Goal: Task Accomplishment & Management: Manage account settings

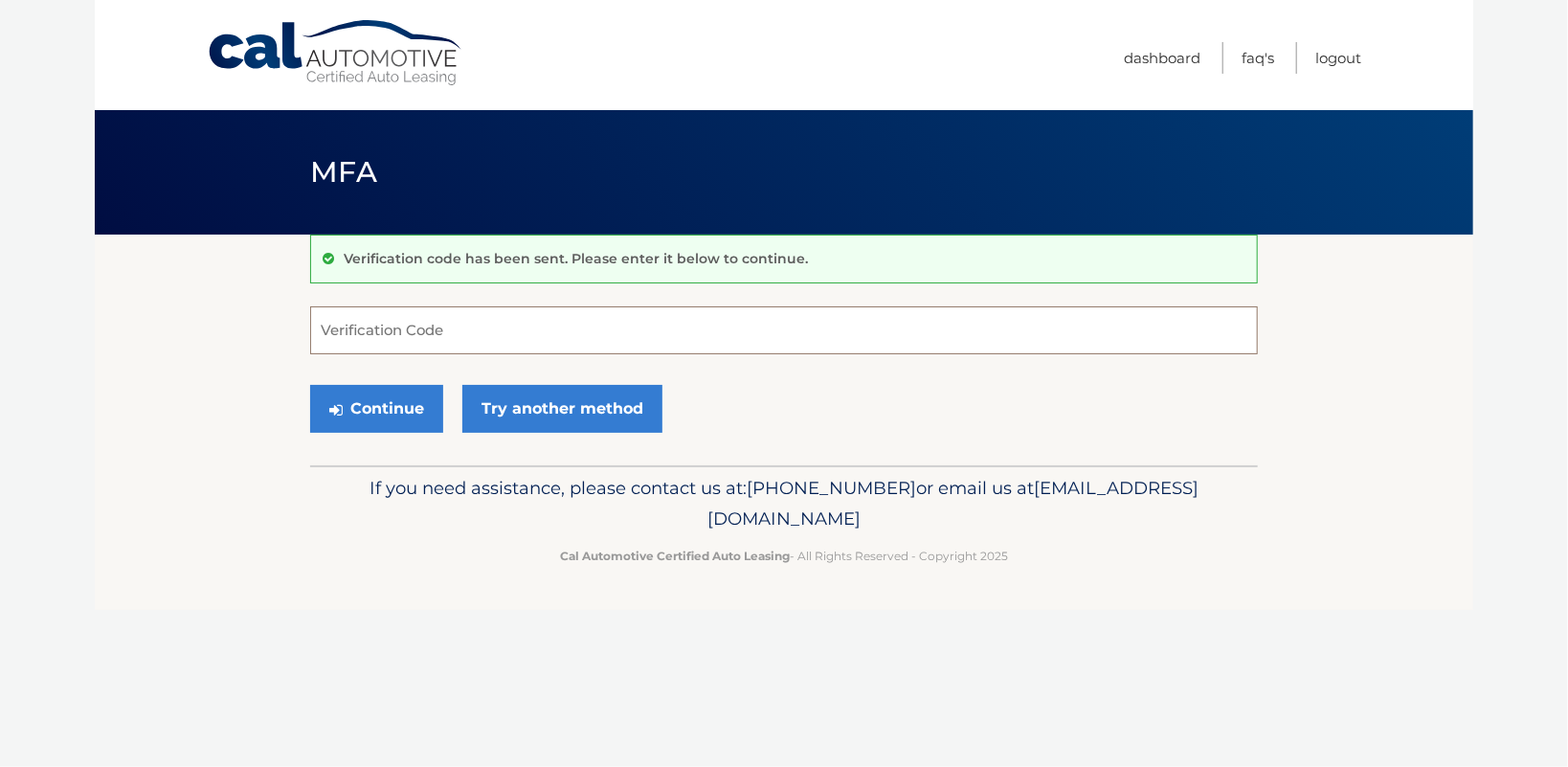
click at [506, 341] on input "Verification Code" at bounding box center [784, 330] width 948 height 48
type input "396821"
click at [433, 417] on button "Continue" at bounding box center [377, 408] width 133 height 48
click at [422, 428] on button "Continue" at bounding box center [377, 408] width 133 height 48
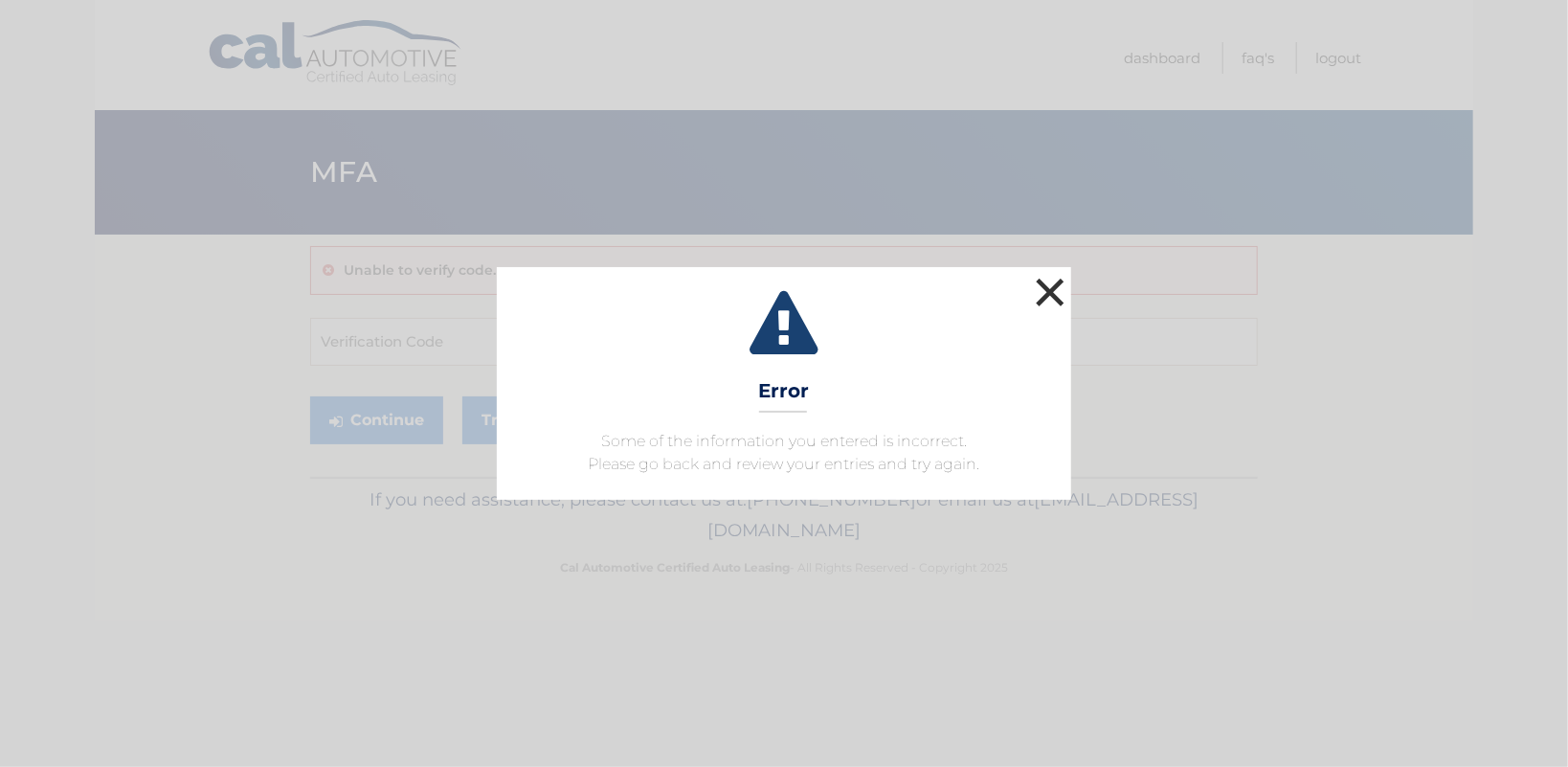
click at [1049, 273] on button "×" at bounding box center [1049, 291] width 38 height 38
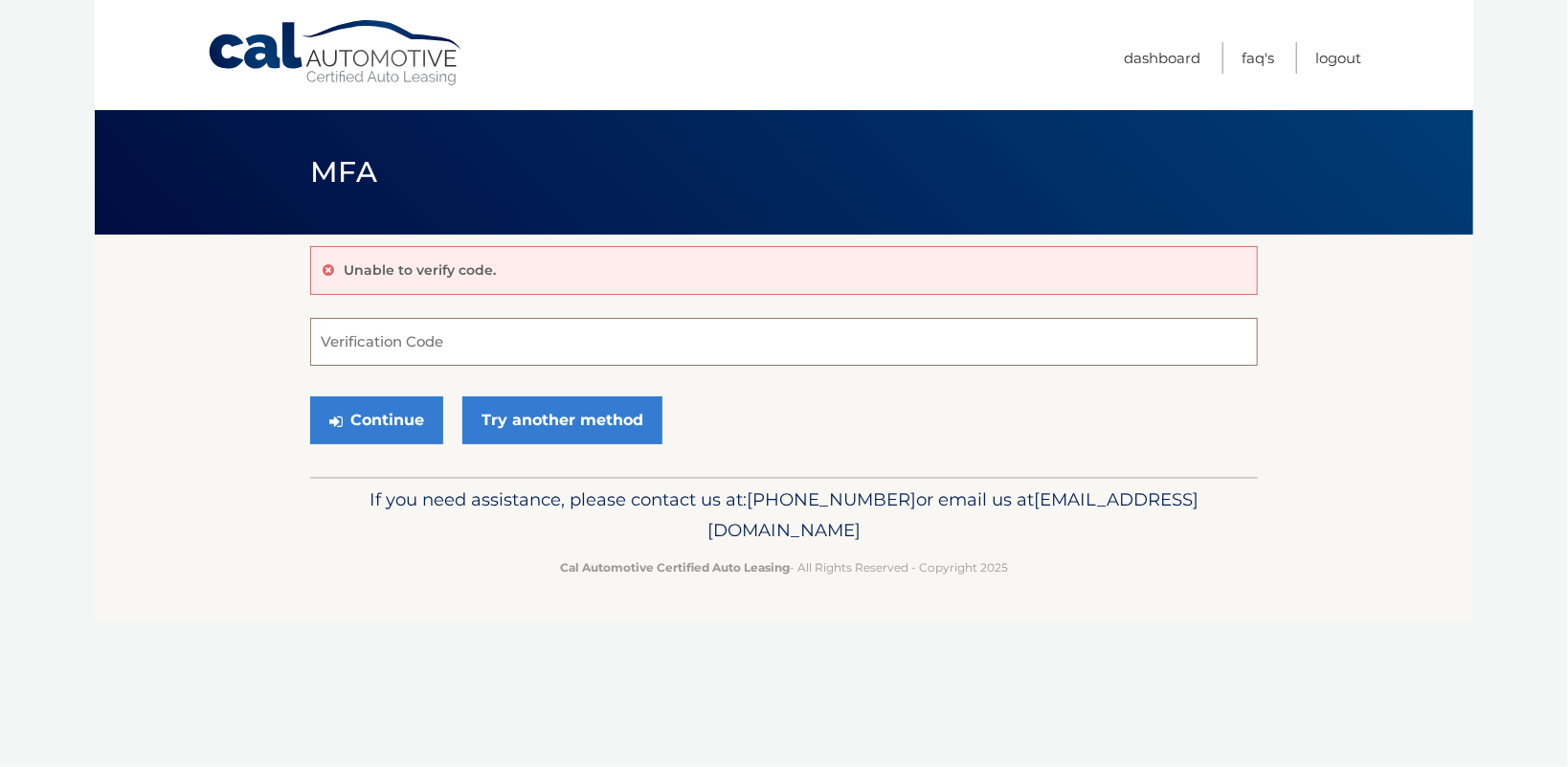
click at [476, 342] on input "Verification Code" at bounding box center [784, 342] width 948 height 48
type input "396821"
click at [365, 440] on button "Continue" at bounding box center [377, 420] width 133 height 48
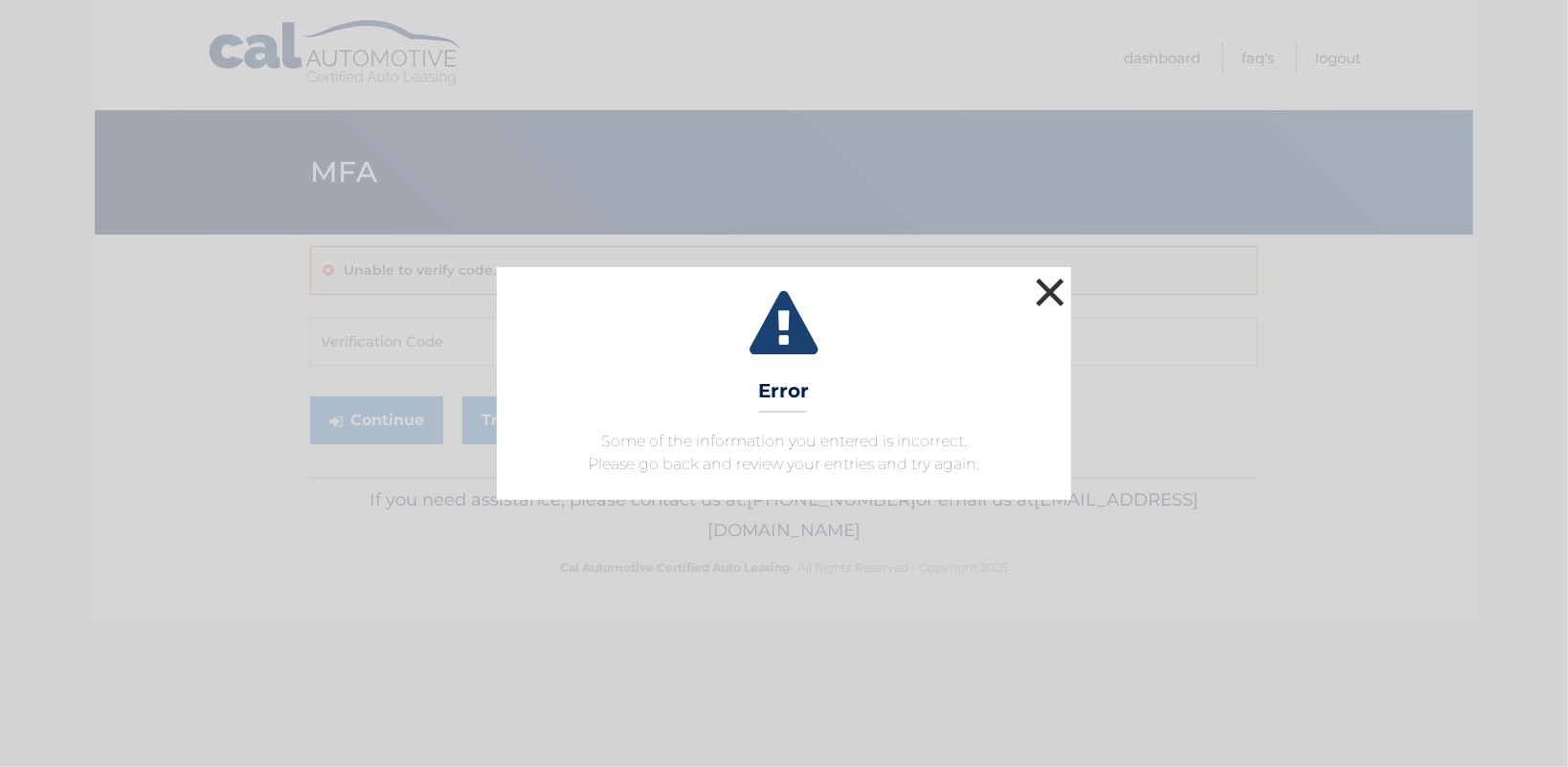
click at [1054, 273] on button "×" at bounding box center [1049, 291] width 38 height 38
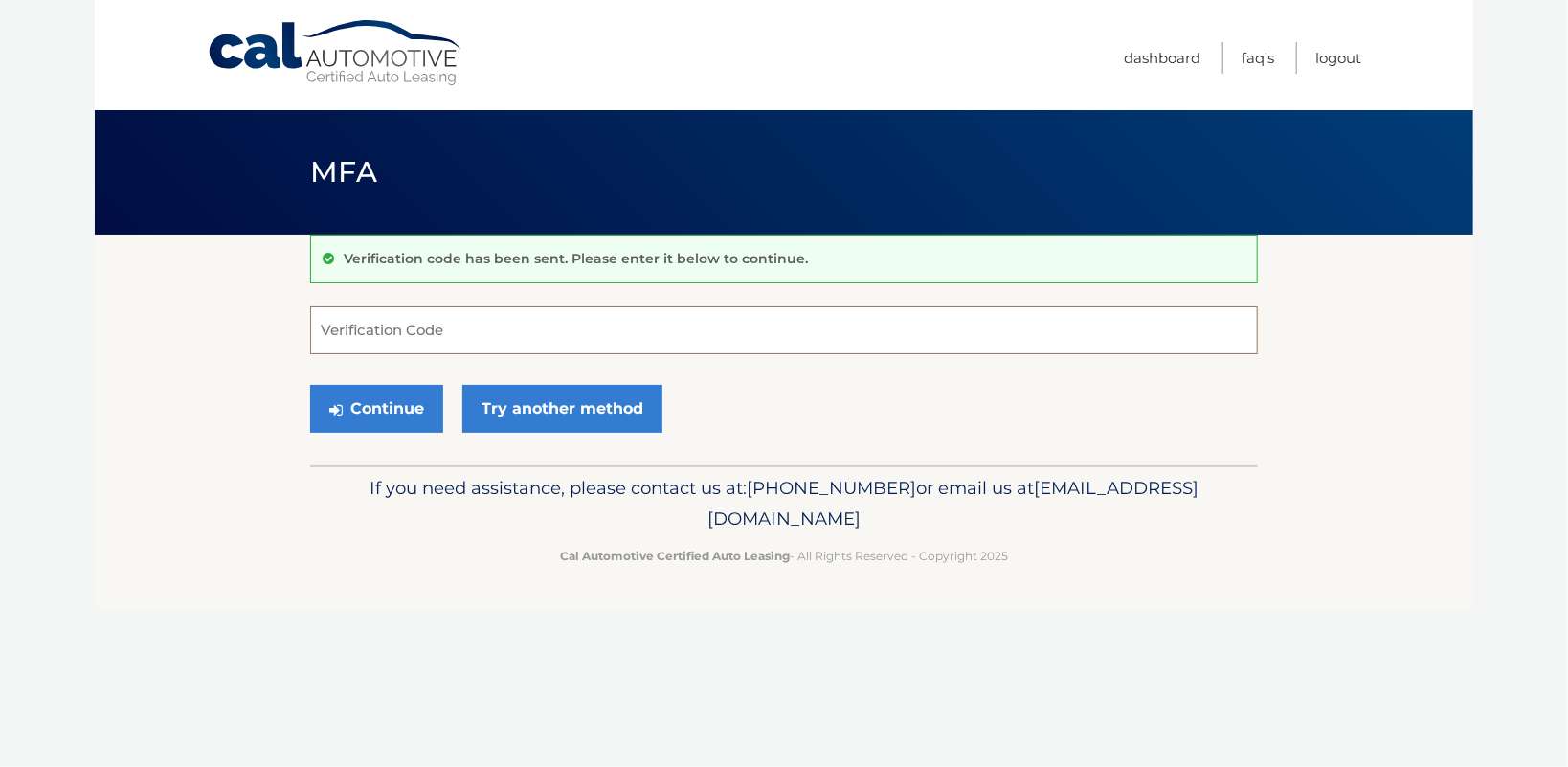
click at [480, 335] on input "Verification Code" at bounding box center [784, 330] width 948 height 48
type input "396821"
click at [392, 419] on button "Continue" at bounding box center [377, 408] width 133 height 48
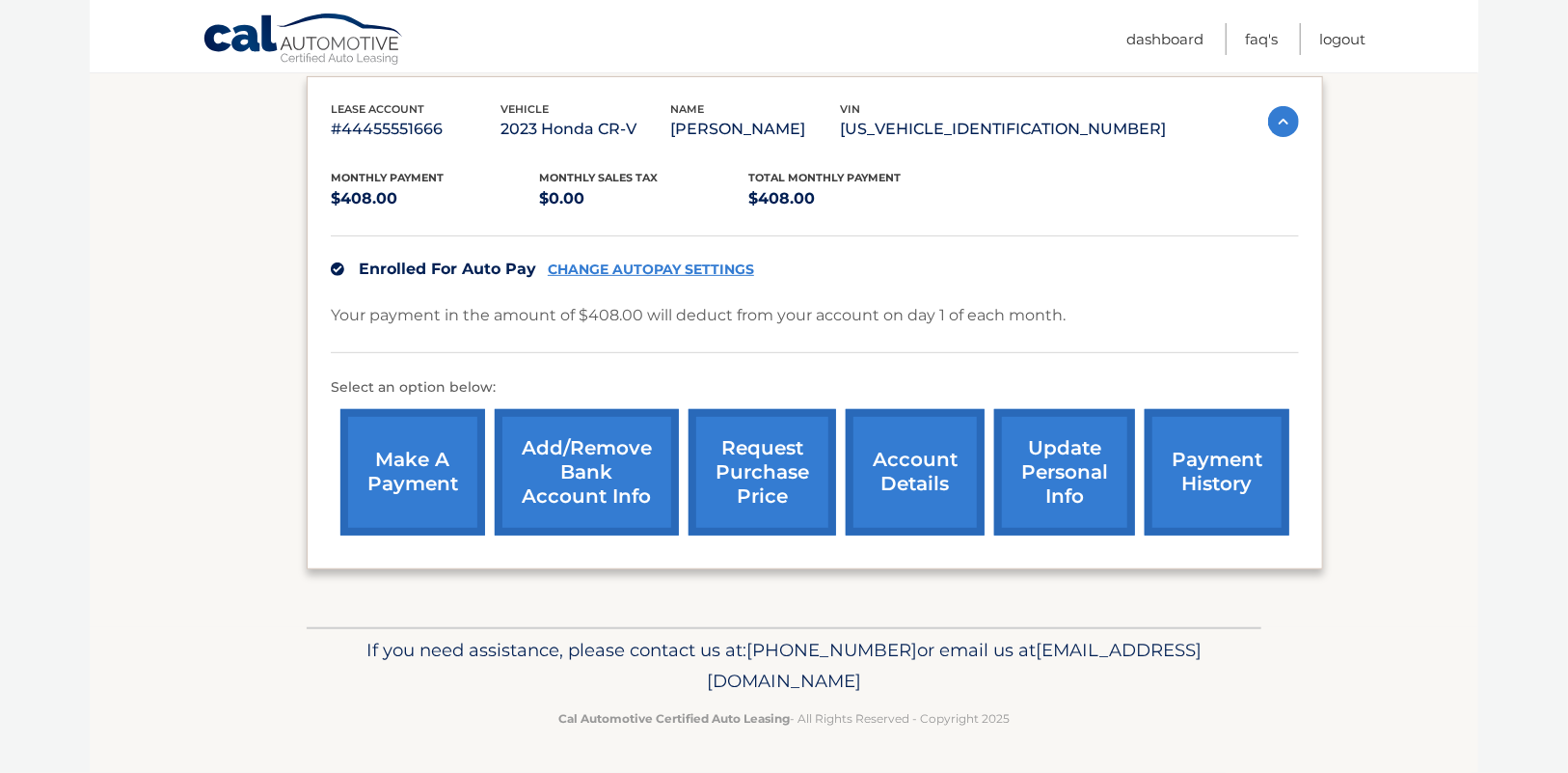
scroll to position [281, 0]
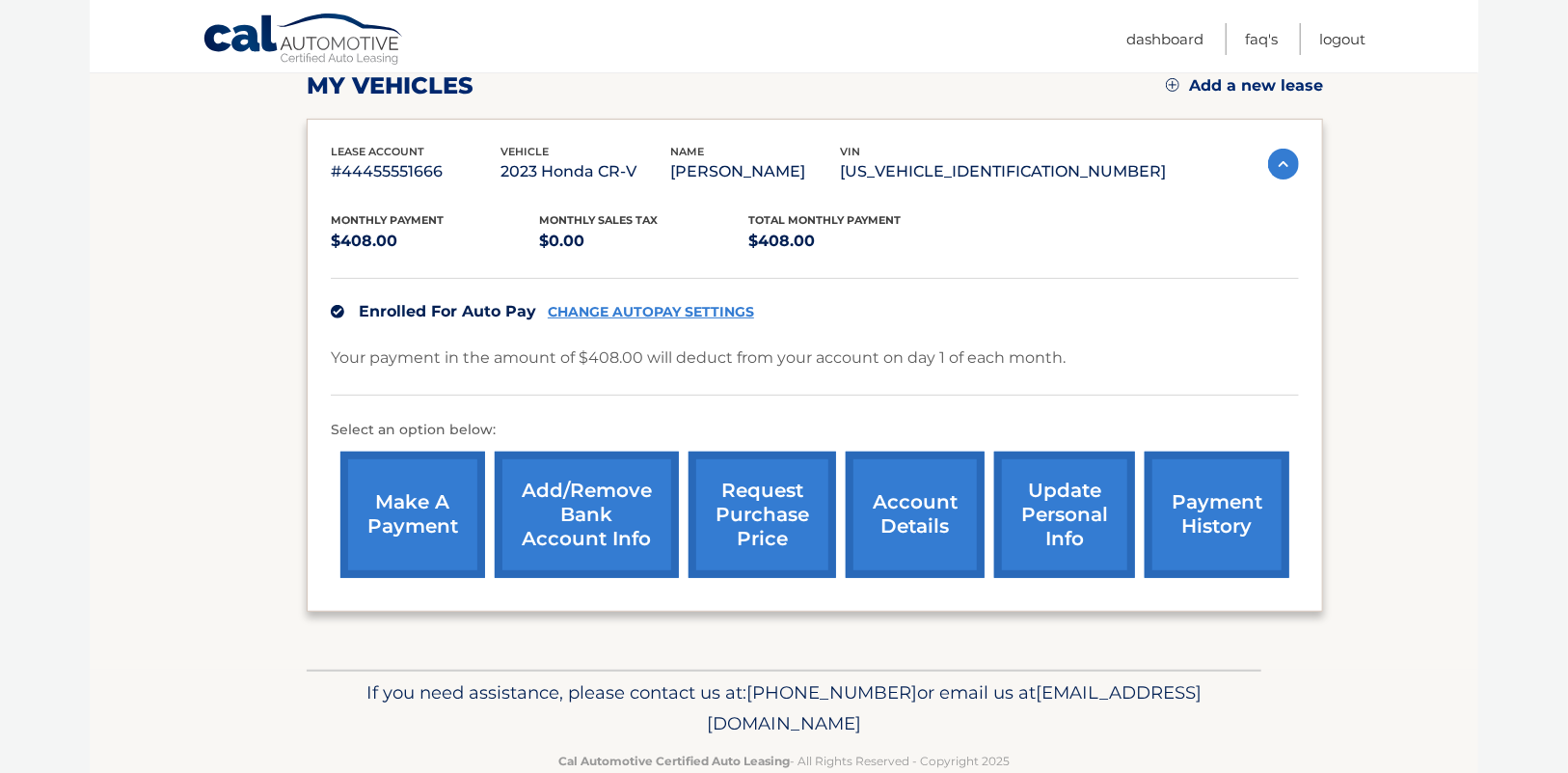
click at [919, 515] on link "account details" at bounding box center [916, 514] width 139 height 127
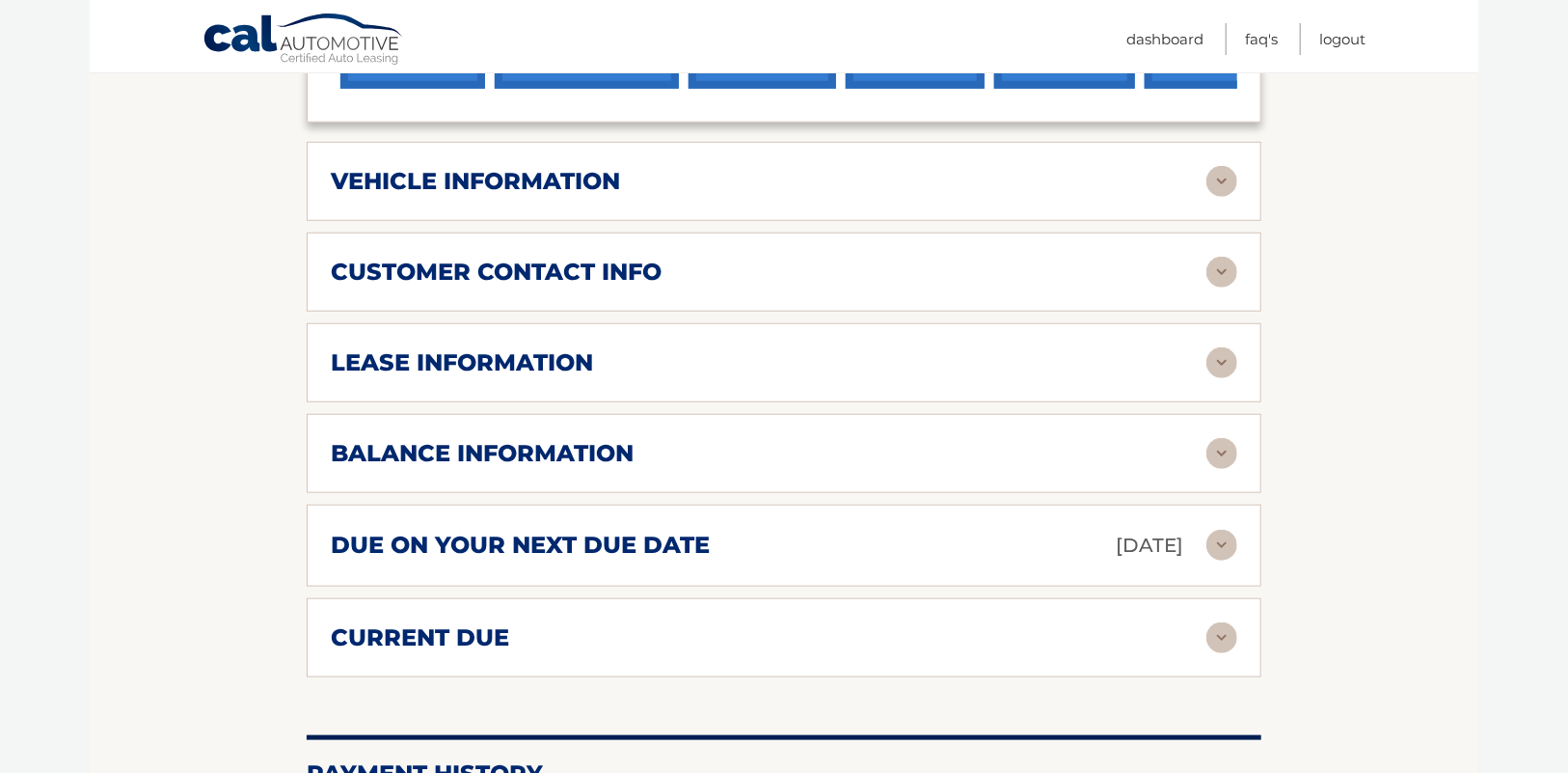
scroll to position [874, 0]
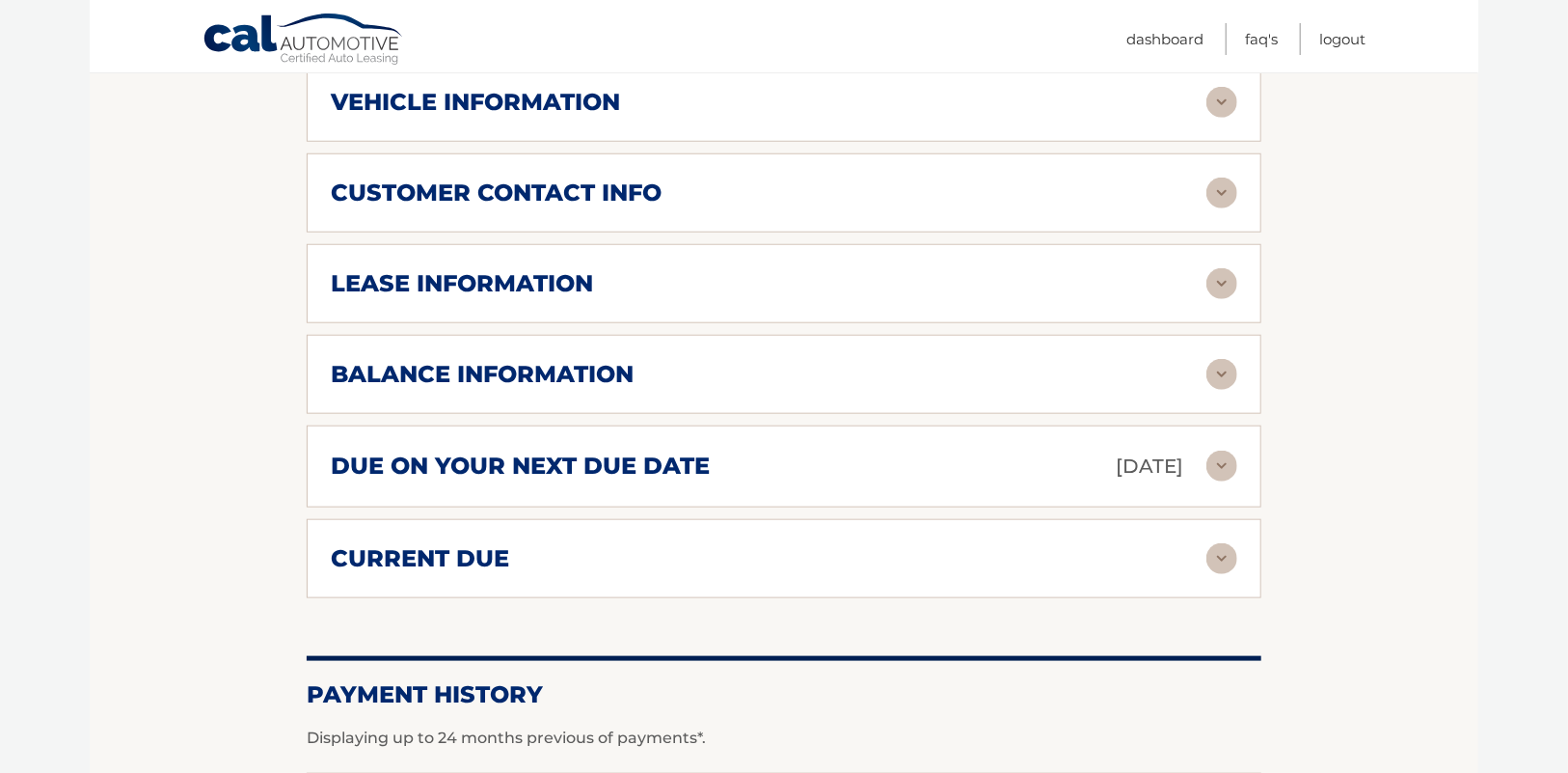
click at [1219, 389] on img at bounding box center [1222, 374] width 30 height 30
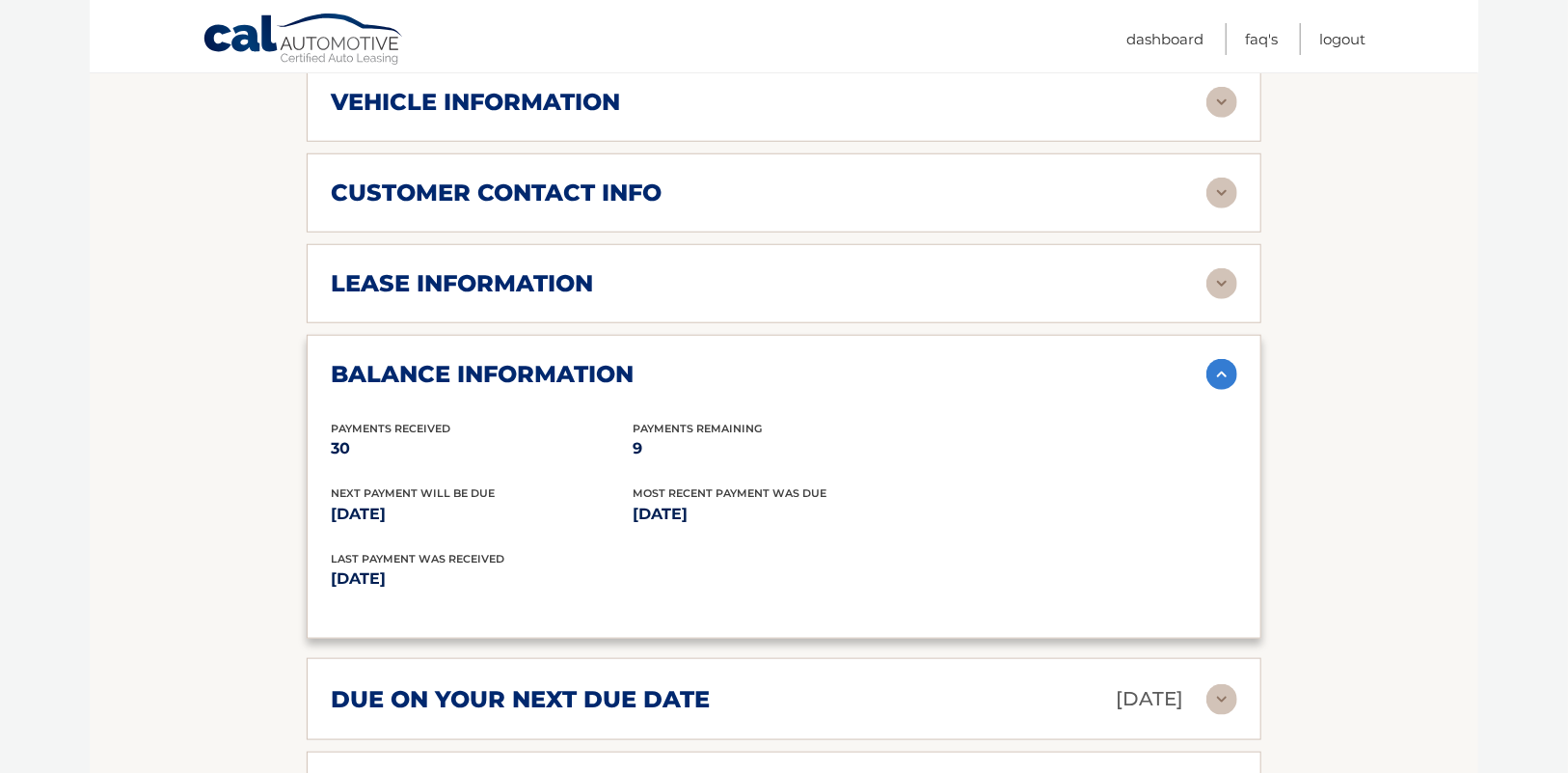
click at [1220, 299] on img at bounding box center [1222, 283] width 30 height 30
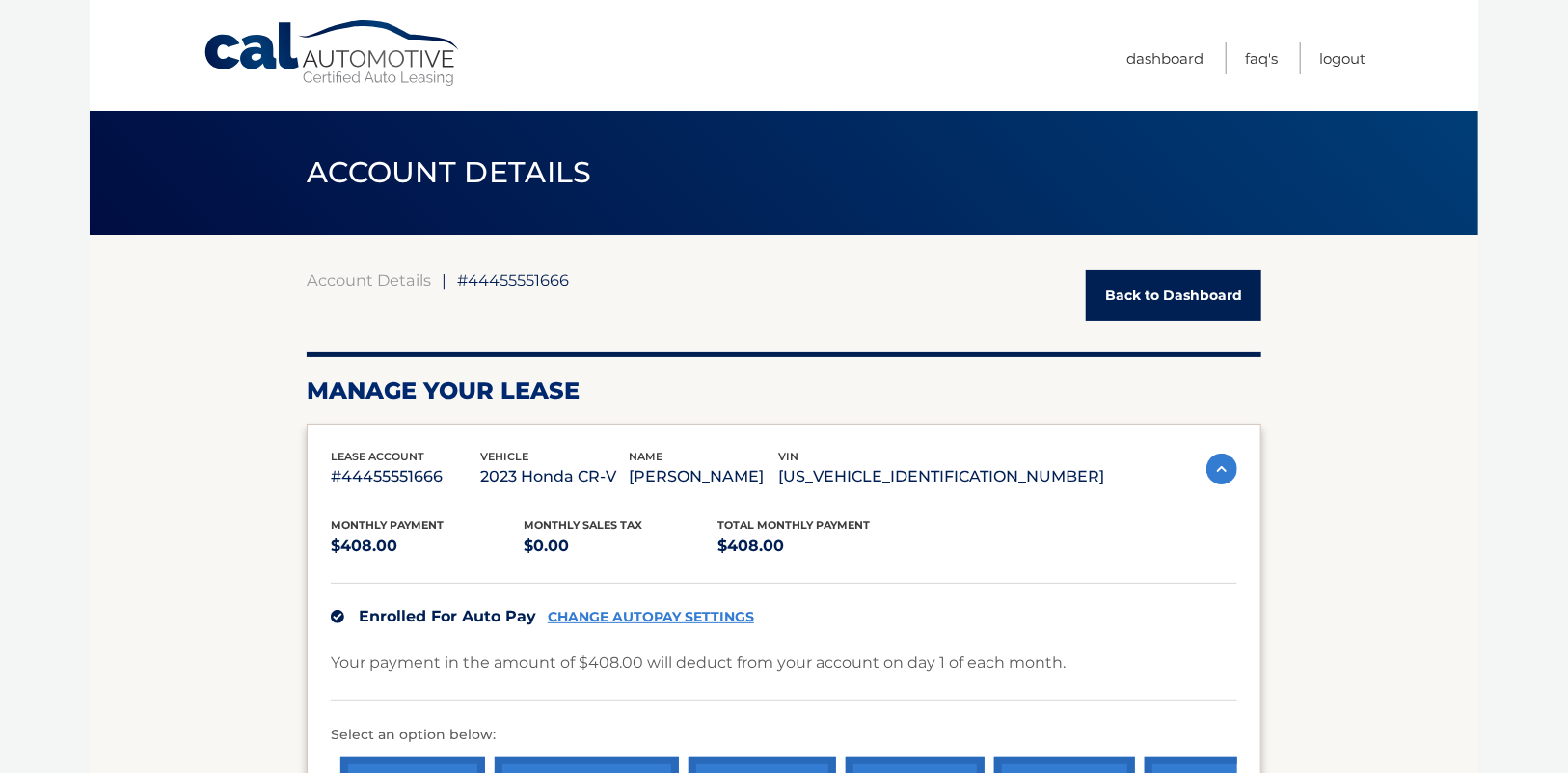
scroll to position [0, 0]
